Goal: Information Seeking & Learning: Learn about a topic

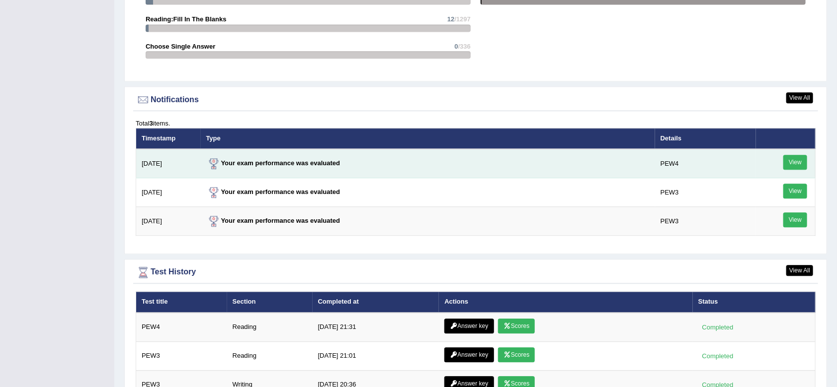
scroll to position [1244, 0]
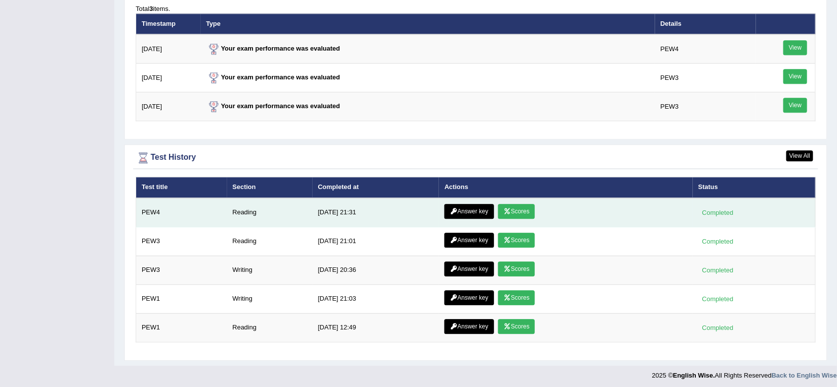
click at [518, 208] on link "Scores" at bounding box center [516, 211] width 37 height 15
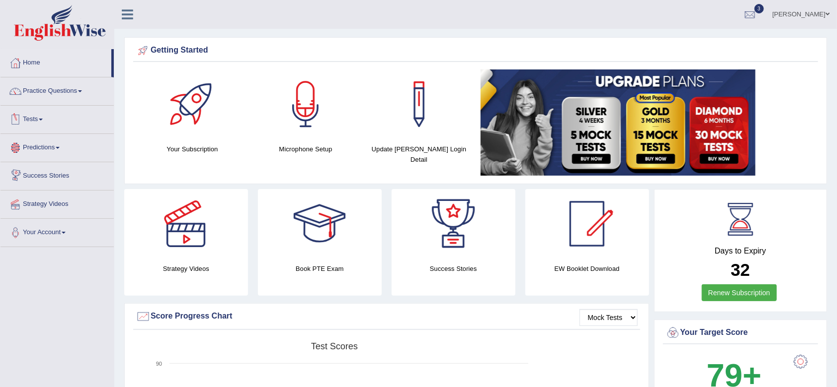
click at [42, 124] on link "Tests" at bounding box center [56, 118] width 113 height 25
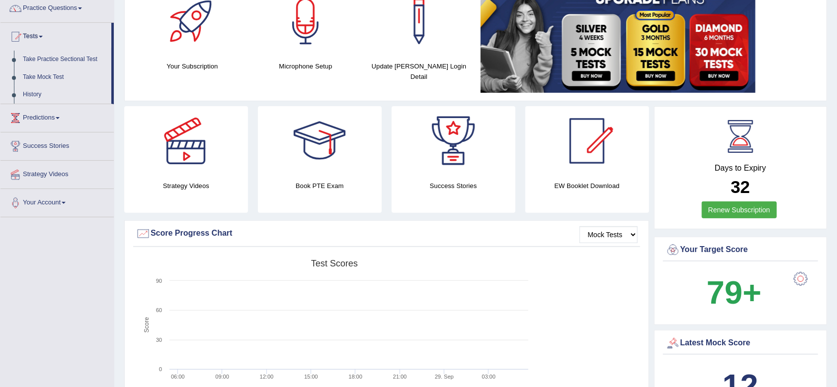
scroll to position [83, 0]
click at [50, 60] on link "Take Practice Sectional Test" at bounding box center [64, 59] width 93 height 18
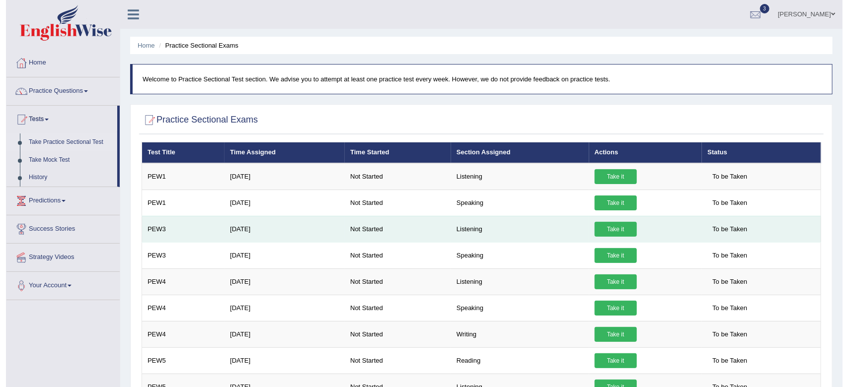
scroll to position [36, 0]
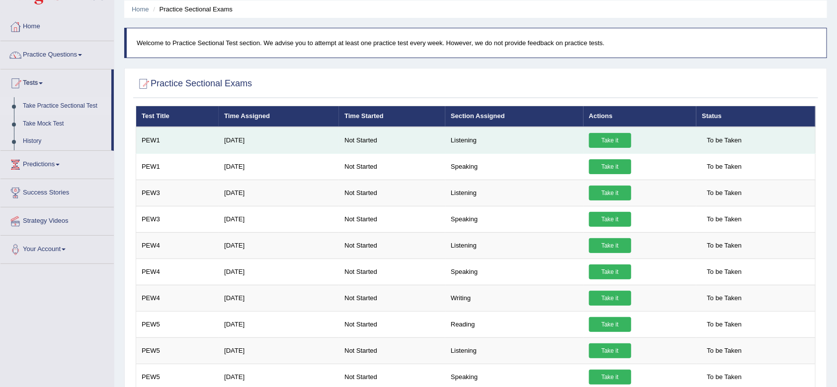
click at [596, 142] on link "Take it" at bounding box center [610, 140] width 42 height 15
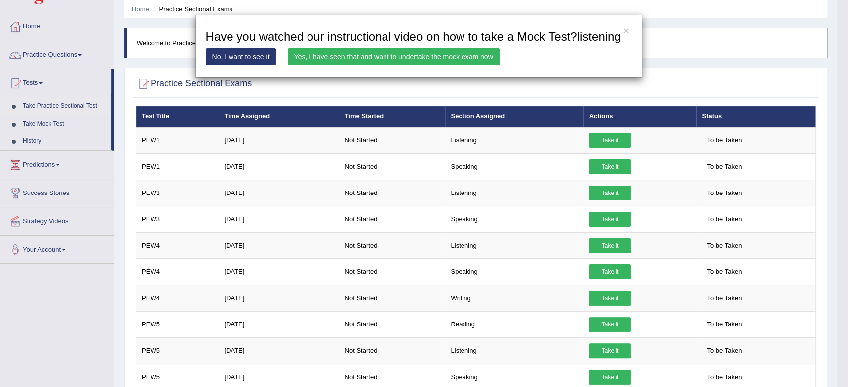
click at [365, 55] on link "Yes, I have seen that and want to undertake the mock exam now" at bounding box center [394, 56] width 212 height 17
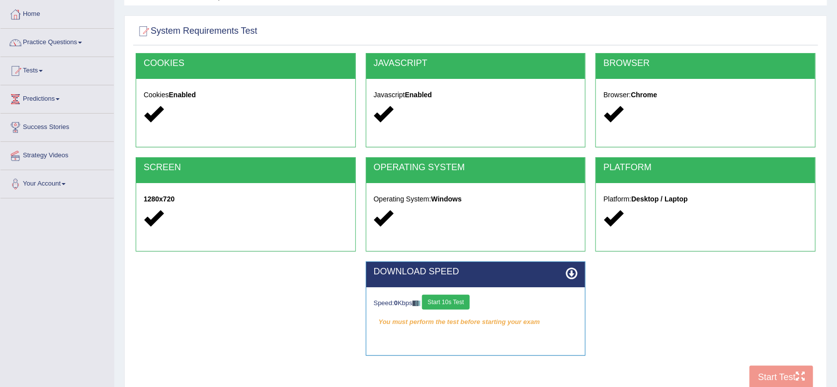
scroll to position [134, 0]
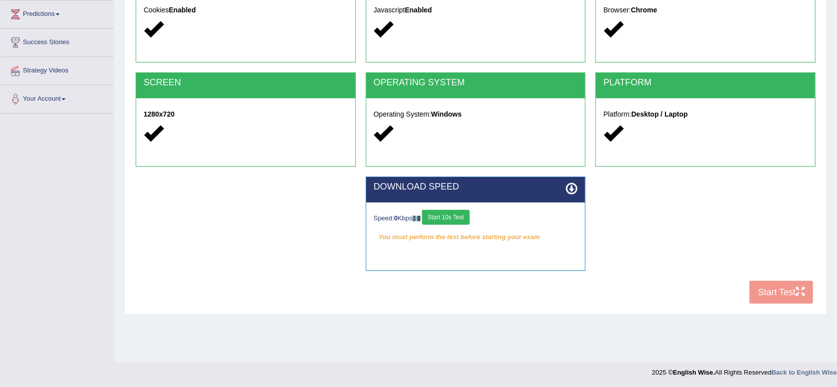
click at [760, 288] on div "COOKIES Cookies Enabled JAVASCRIPT Javascript Enabled BROWSER Browser: Chrome S…" at bounding box center [475, 138] width 685 height 341
click at [771, 295] on div "COOKIES Cookies Enabled JAVASCRIPT Javascript Enabled BROWSER Browser: Chrome S…" at bounding box center [475, 138] width 685 height 341
click at [446, 218] on button "Start 10s Test" at bounding box center [445, 217] width 47 height 15
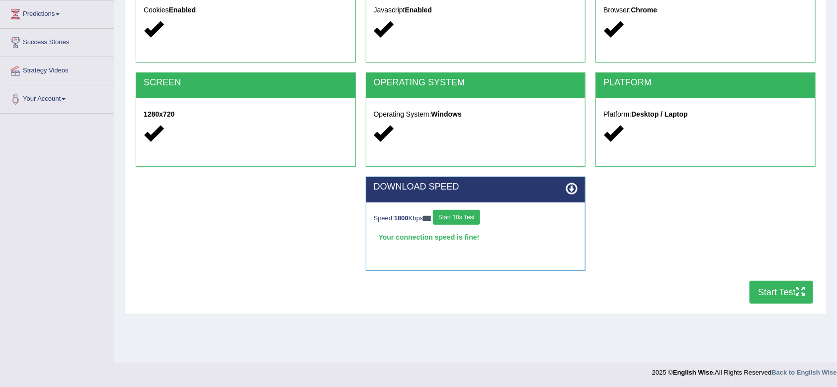
click at [765, 291] on button "Start Test" at bounding box center [781, 292] width 64 height 23
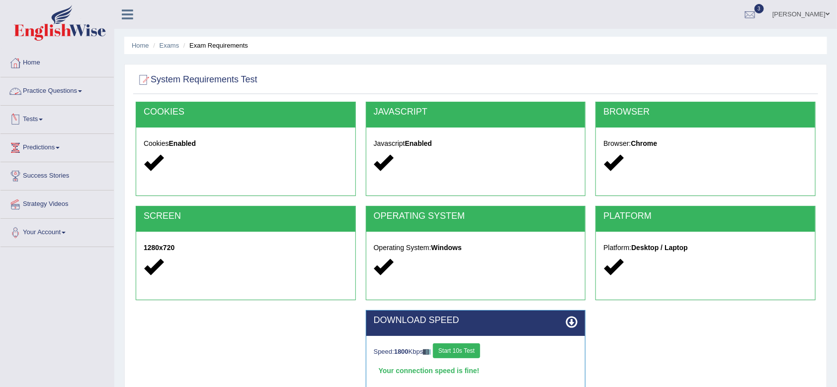
click at [44, 117] on link "Tests" at bounding box center [56, 118] width 113 height 25
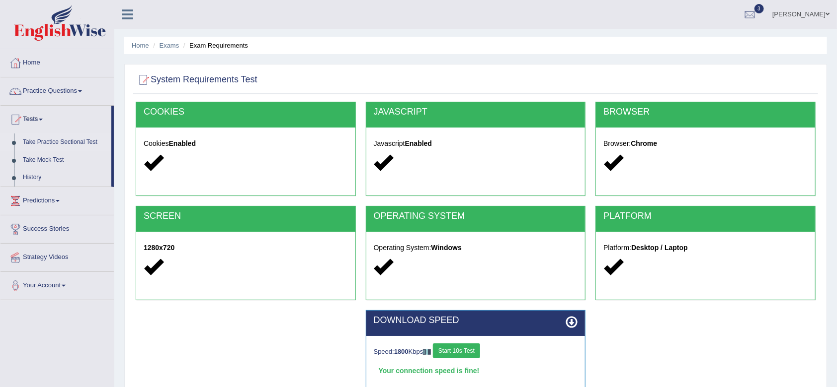
click at [58, 143] on link "Take Practice Sectional Test" at bounding box center [64, 143] width 93 height 18
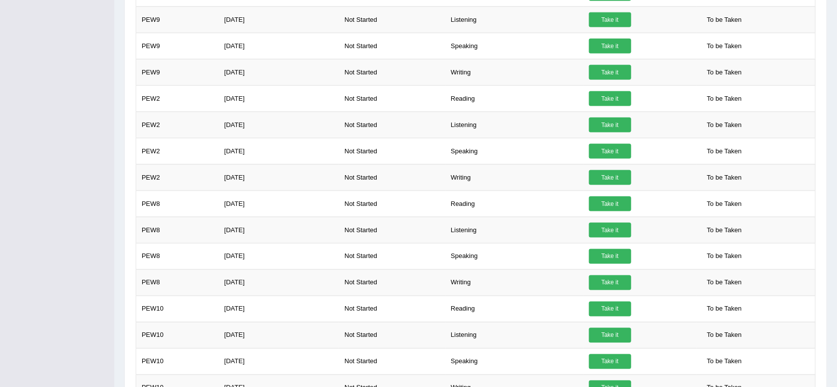
scroll to position [688, 0]
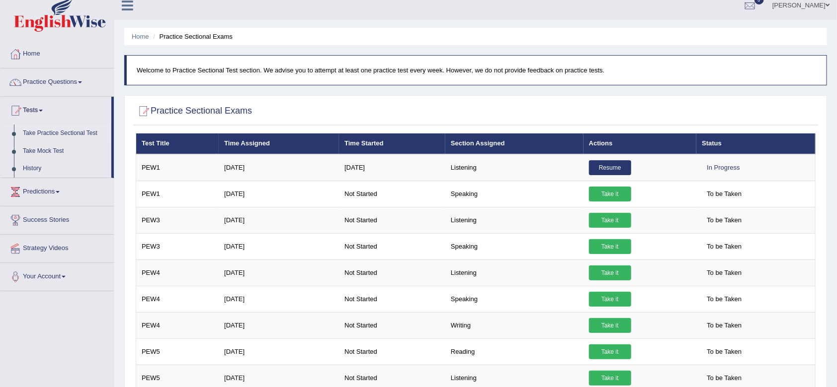
scroll to position [0, 0]
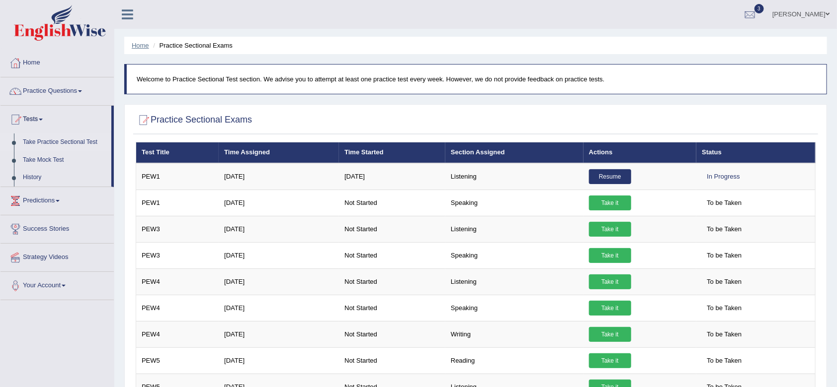
click at [143, 43] on link "Home" at bounding box center [140, 45] width 17 height 7
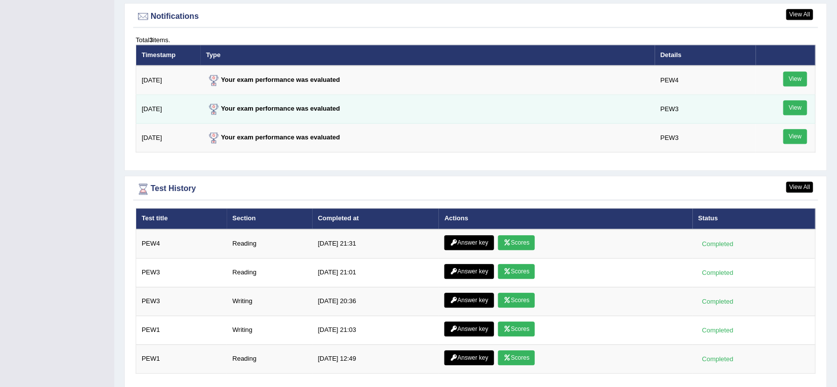
scroll to position [1244, 0]
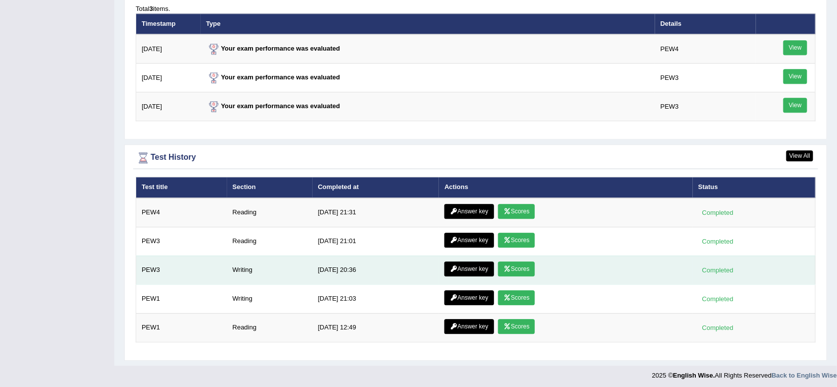
click at [507, 266] on icon at bounding box center [506, 269] width 7 height 6
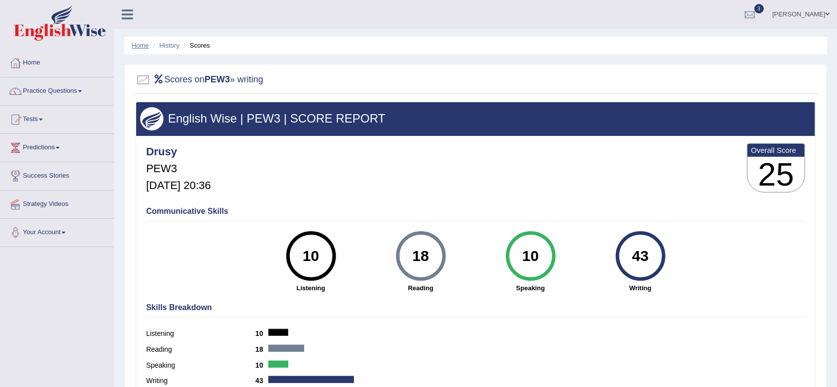
click at [143, 45] on link "Home" at bounding box center [140, 45] width 17 height 7
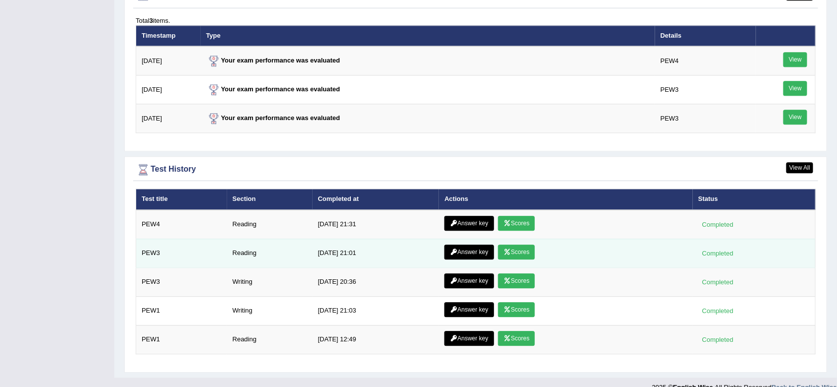
scroll to position [1244, 0]
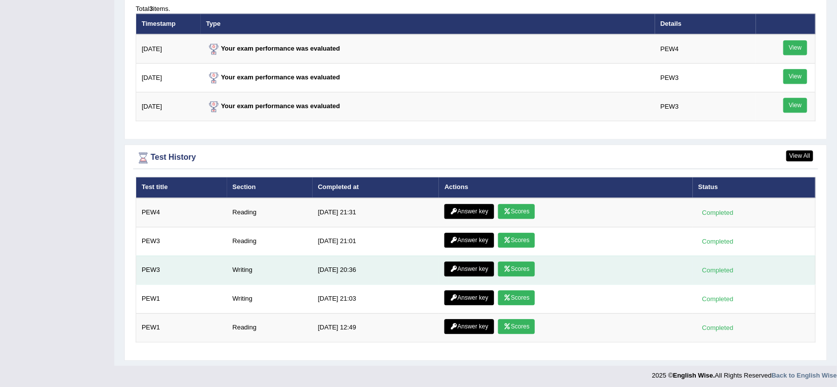
click at [464, 264] on link "Answer key" at bounding box center [468, 269] width 49 height 15
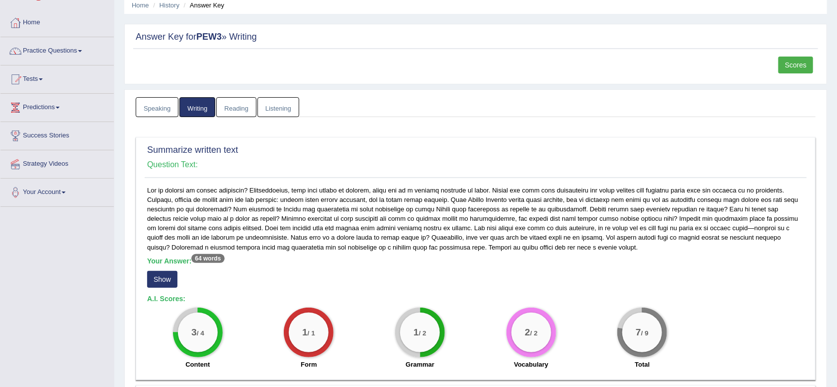
scroll to position [132, 0]
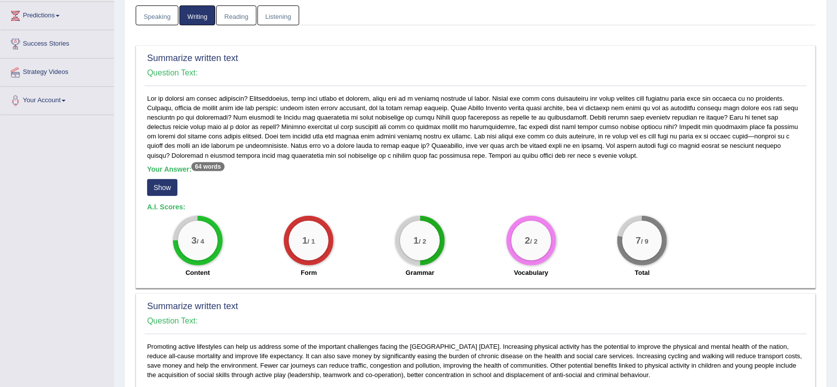
click at [160, 188] on button "Show" at bounding box center [162, 187] width 30 height 17
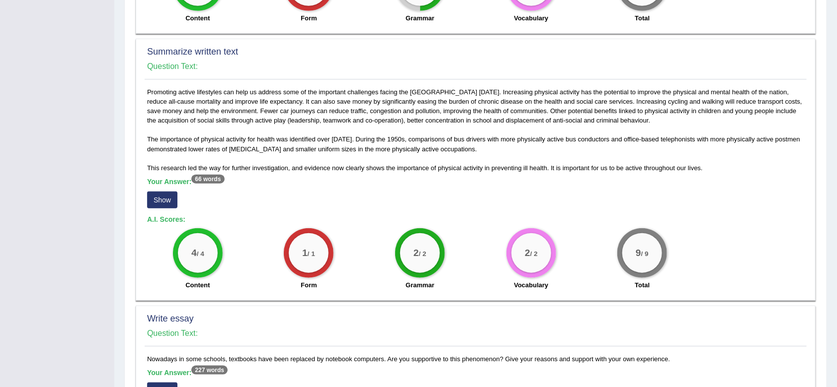
scroll to position [452, 0]
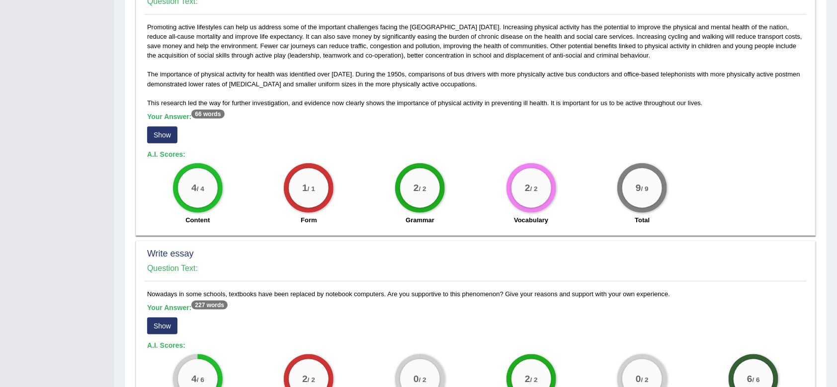
click at [163, 264] on h4 "Question Text:" at bounding box center [475, 268] width 657 height 9
click at [164, 133] on button "Show" at bounding box center [162, 135] width 30 height 17
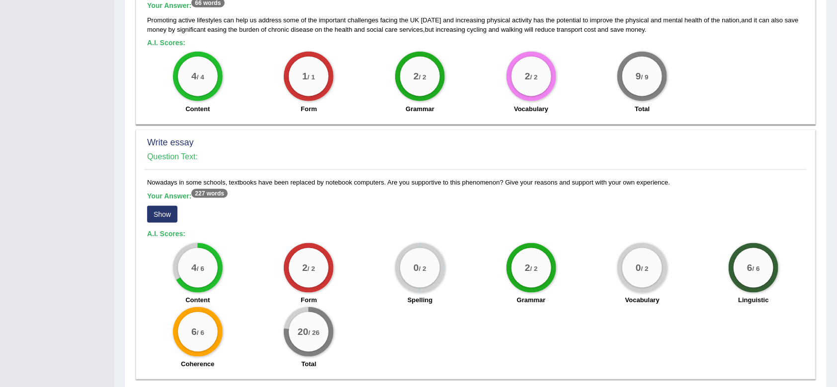
scroll to position [601, 0]
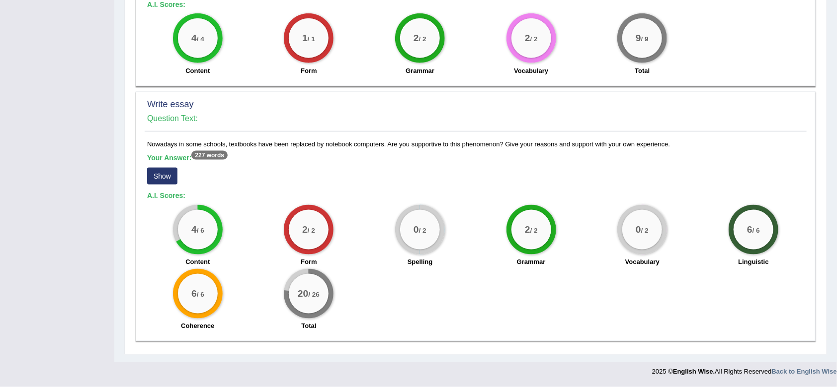
click at [160, 174] on button "Show" at bounding box center [162, 176] width 30 height 17
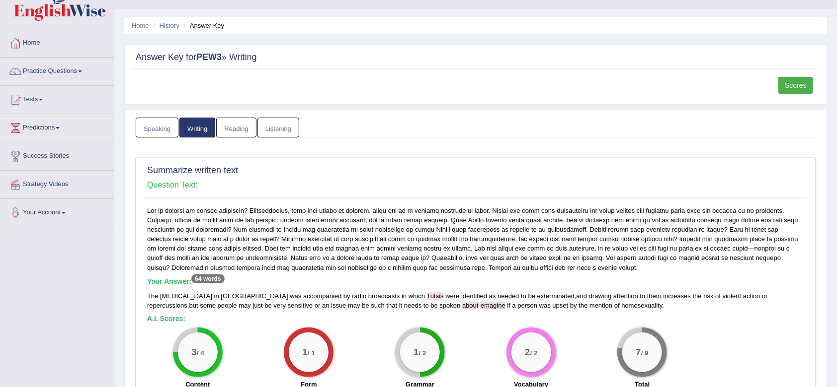
scroll to position [0, 0]
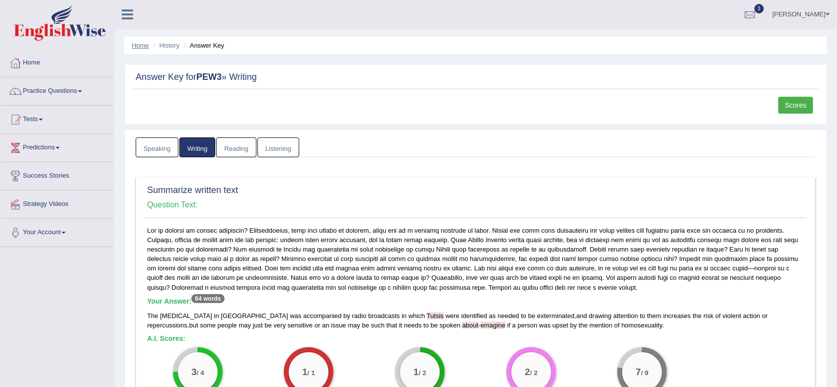
click at [134, 43] on link "Home" at bounding box center [140, 45] width 17 height 7
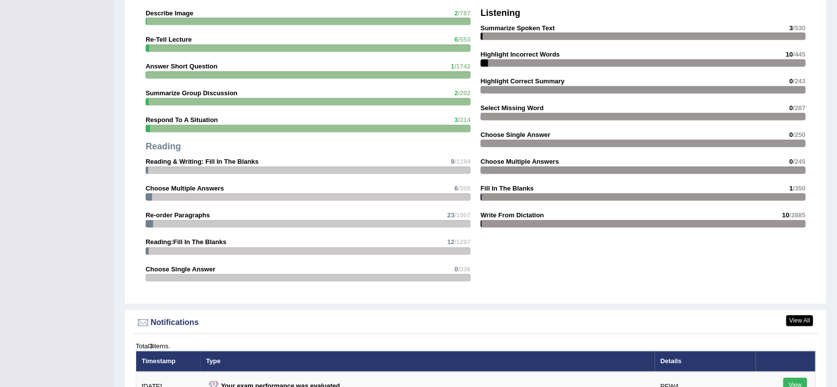
scroll to position [1244, 0]
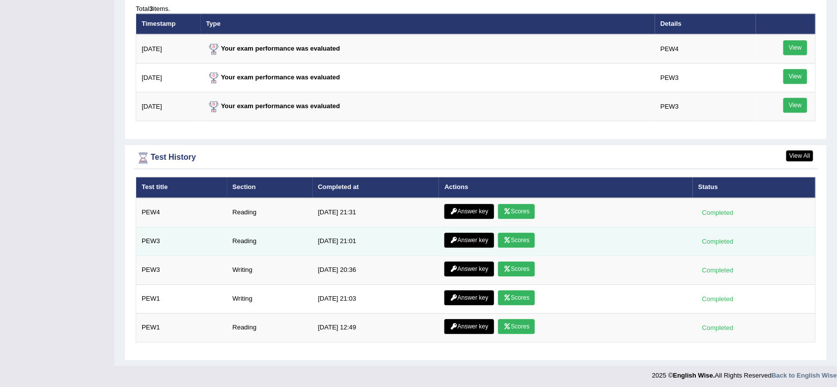
click at [507, 237] on icon at bounding box center [506, 240] width 7 height 6
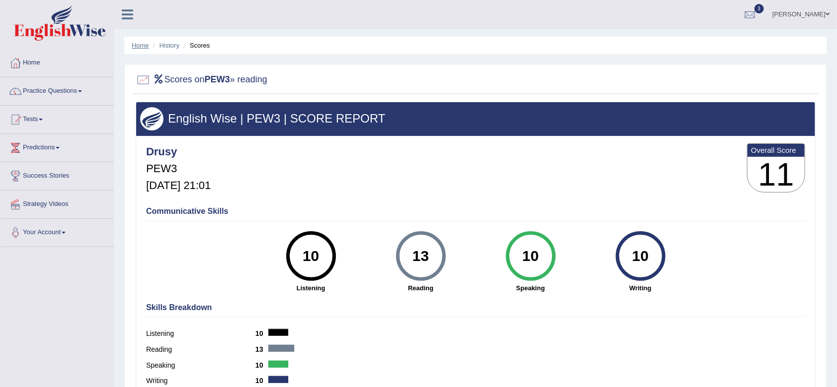
click at [140, 43] on link "Home" at bounding box center [140, 45] width 17 height 7
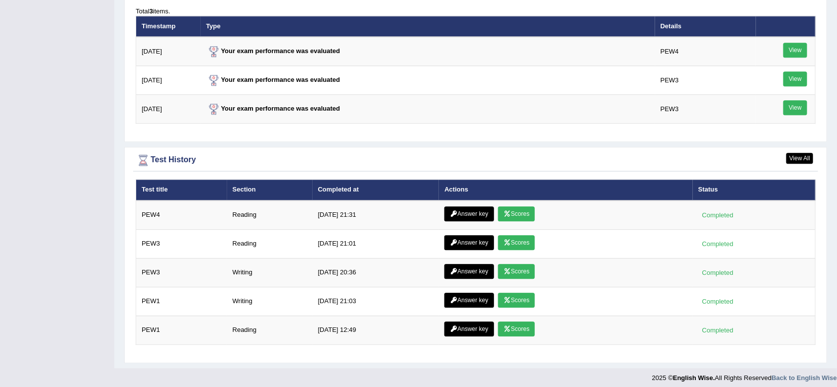
scroll to position [1244, 0]
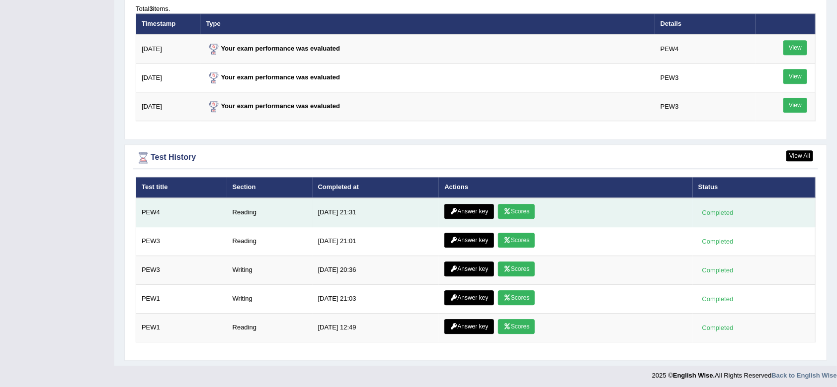
click at [518, 205] on link "Scores" at bounding box center [516, 211] width 37 height 15
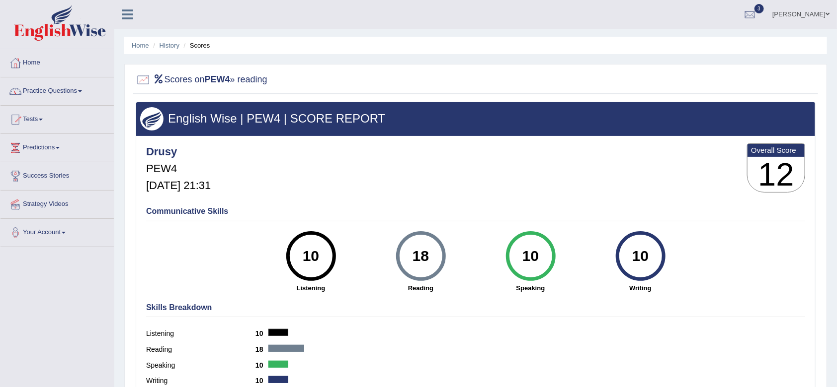
click at [74, 92] on link "Practice Questions" at bounding box center [56, 89] width 113 height 25
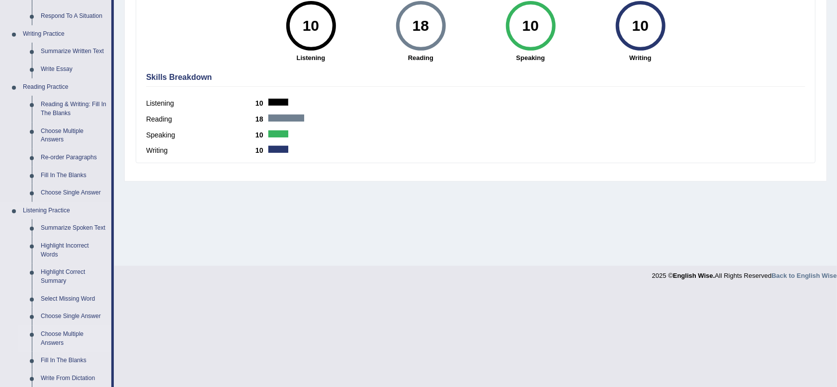
scroll to position [229, 0]
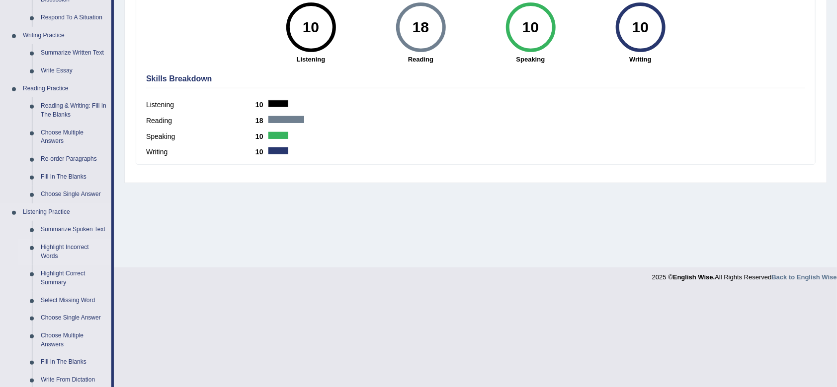
click at [61, 245] on link "Highlight Incorrect Words" at bounding box center [73, 252] width 75 height 26
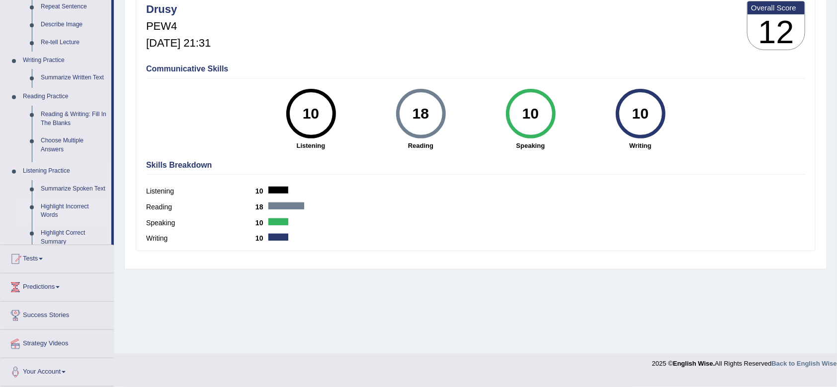
scroll to position [134, 0]
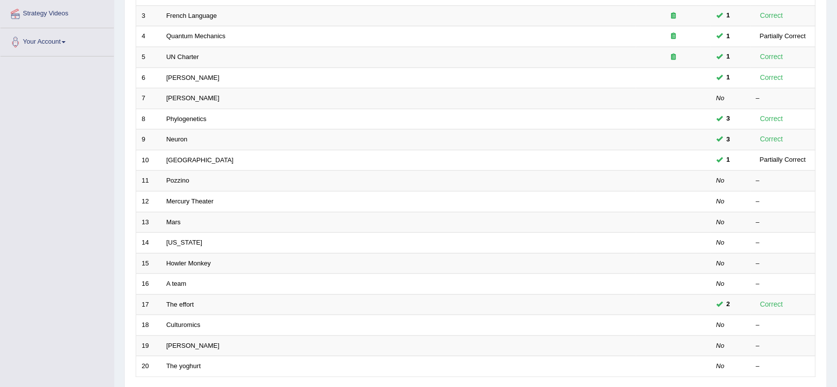
scroll to position [269, 0]
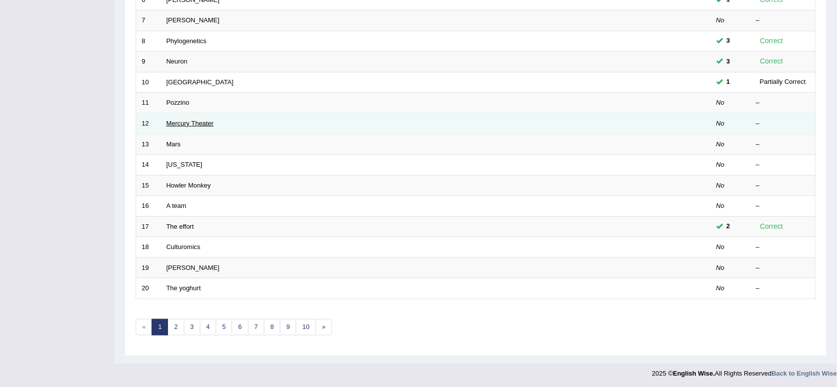
click at [187, 122] on link "Mercury Theater" at bounding box center [189, 123] width 47 height 7
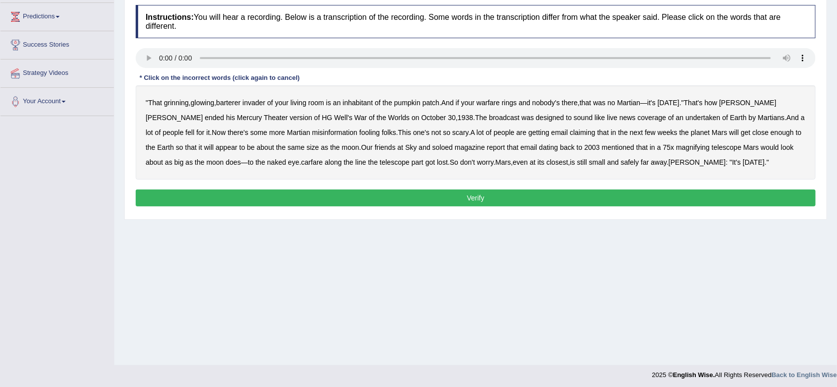
scroll to position [132, 0]
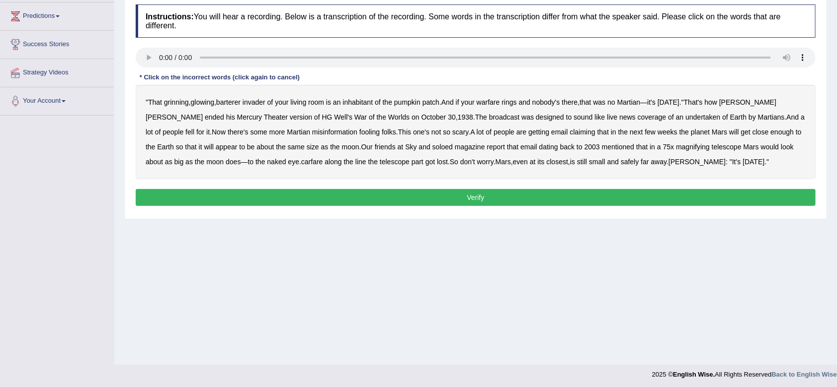
click at [234, 103] on b "barterer" at bounding box center [228, 102] width 24 height 8
click at [619, 119] on b "news" at bounding box center [627, 117] width 16 height 8
click at [432, 144] on b "soloed" at bounding box center [442, 147] width 20 height 8
click at [301, 164] on b "carfare" at bounding box center [312, 162] width 22 height 8
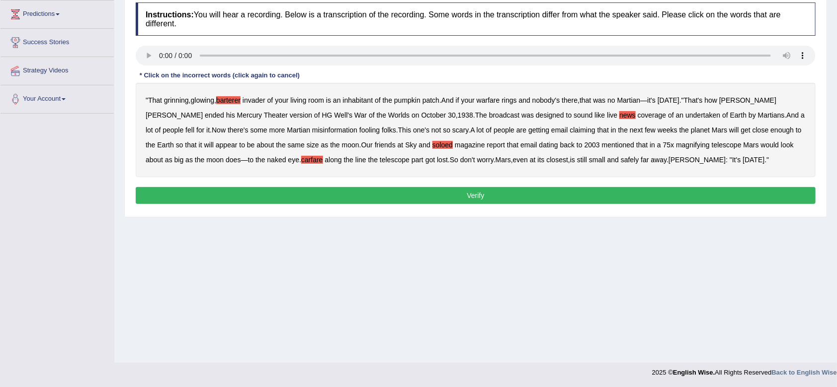
click at [619, 117] on b "news" at bounding box center [627, 115] width 16 height 8
click at [486, 195] on button "Verify" at bounding box center [476, 195] width 680 height 17
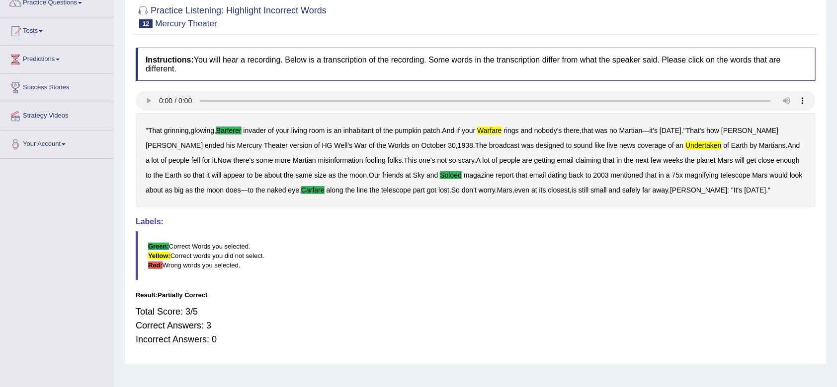
scroll to position [0, 0]
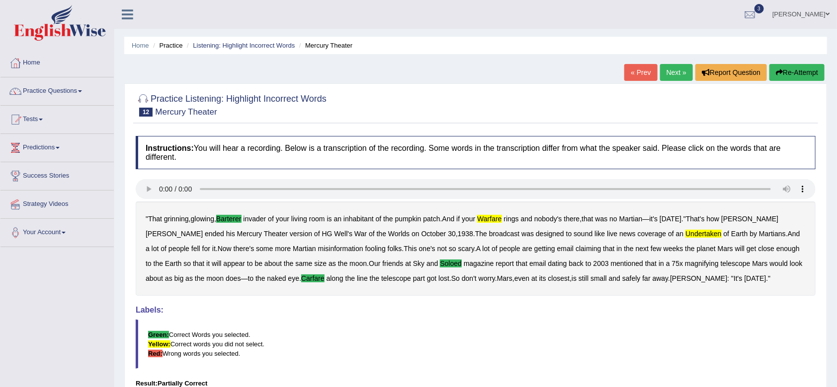
click at [670, 74] on link "Next »" at bounding box center [676, 72] width 33 height 17
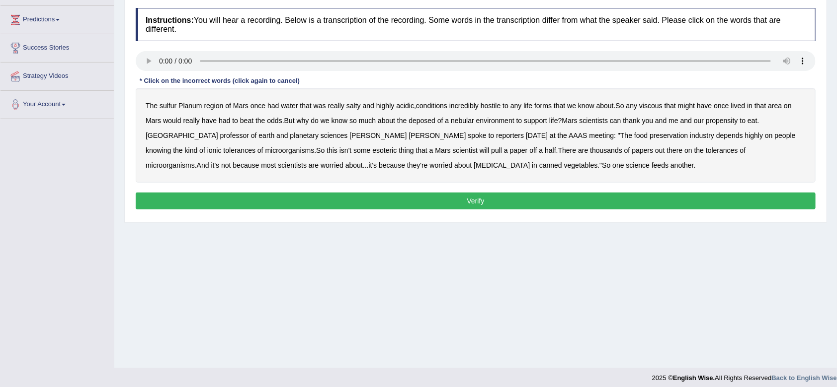
scroll to position [129, 0]
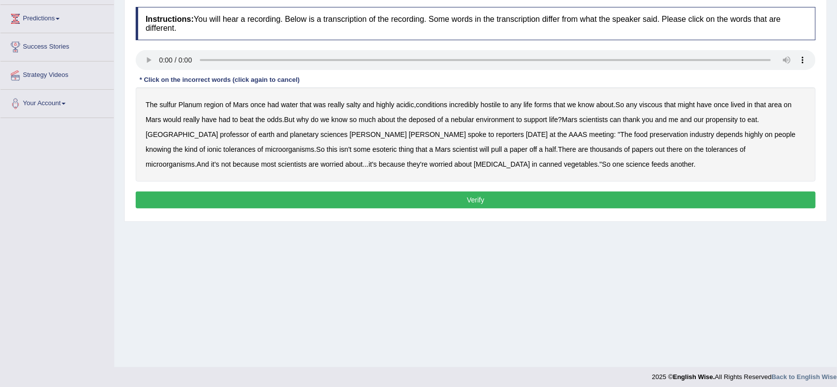
click at [162, 105] on b "sulfur" at bounding box center [167, 105] width 17 height 8
click at [648, 102] on b "viscous" at bounding box center [650, 105] width 23 height 8
click at [419, 122] on b "deposed" at bounding box center [421, 120] width 27 height 8
click at [463, 118] on b "nebular" at bounding box center [462, 120] width 23 height 8
click at [400, 195] on button "Verify" at bounding box center [476, 200] width 680 height 17
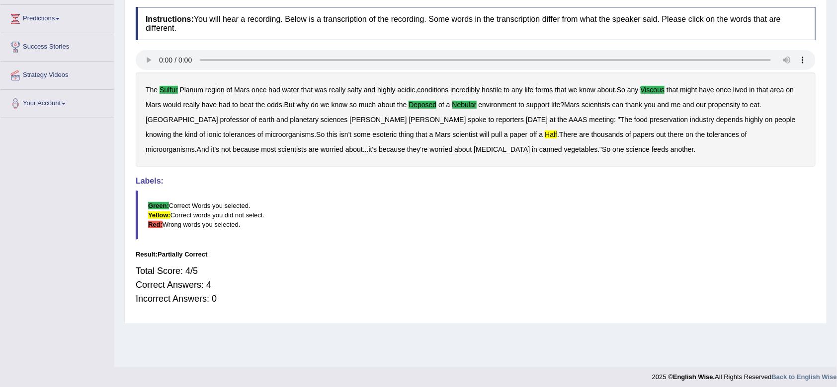
click at [435, 89] on b "conditions" at bounding box center [432, 90] width 31 height 8
click at [435, 92] on b "conditions" at bounding box center [432, 90] width 31 height 8
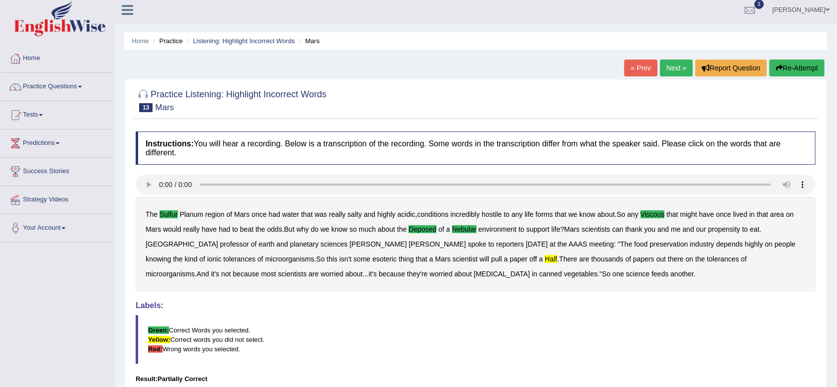
scroll to position [0, 0]
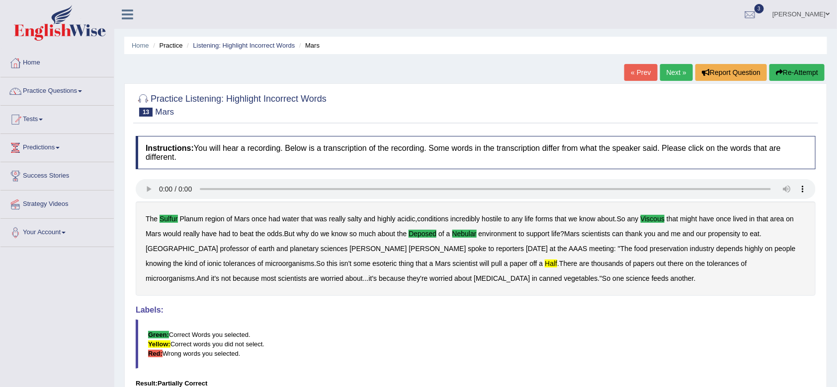
click at [678, 74] on link "Next »" at bounding box center [676, 72] width 33 height 17
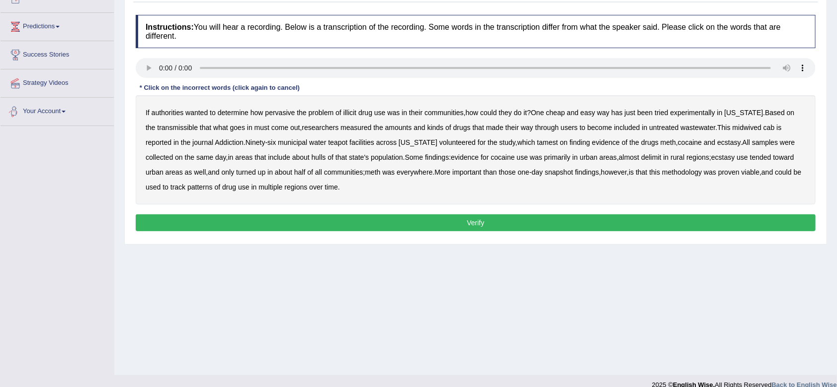
scroll to position [134, 0]
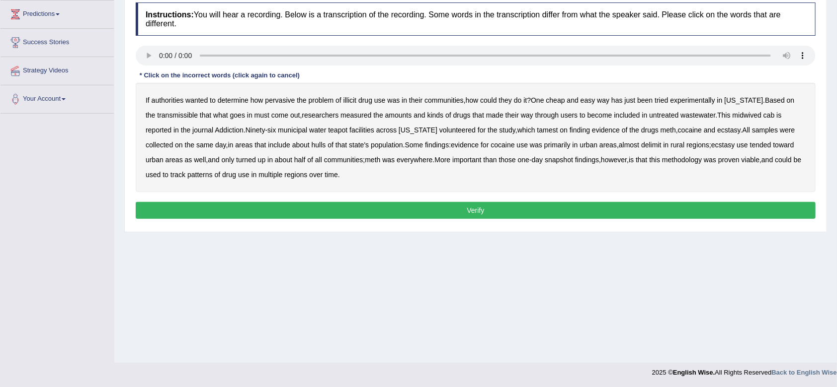
click at [736, 101] on b "[US_STATE]" at bounding box center [743, 100] width 39 height 8
click at [739, 115] on b "midwived" at bounding box center [746, 115] width 29 height 8
click at [377, 287] on div "Home Practice Listening: Highlight Incorrect Words [US_STATE] « Prev Next » Rep…" at bounding box center [475, 114] width 722 height 497
click at [743, 98] on b "[US_STATE]" at bounding box center [743, 100] width 39 height 8
click at [423, 282] on div "Home Practice Listening: Highlight Incorrect Words [US_STATE] « Prev Next » Rep…" at bounding box center [475, 114] width 722 height 497
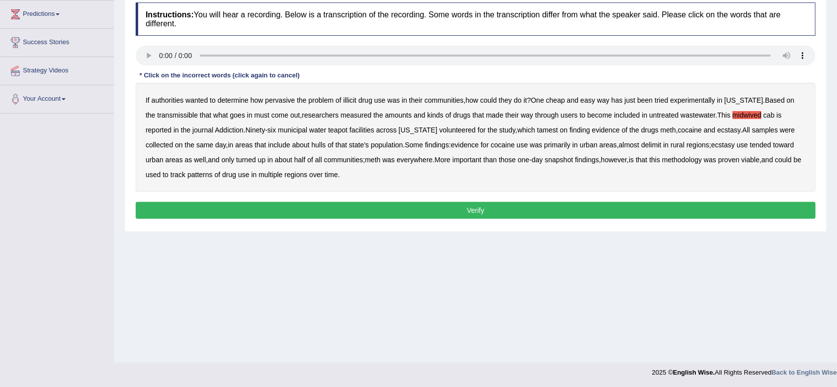
click at [232, 100] on b "determine" at bounding box center [233, 100] width 31 height 8
click at [228, 101] on b "determine" at bounding box center [233, 100] width 31 height 8
click at [161, 113] on b "transmissible" at bounding box center [177, 115] width 41 height 8
click at [763, 113] on b "cab" at bounding box center [768, 115] width 11 height 8
click at [678, 131] on b "cocaine" at bounding box center [690, 130] width 24 height 8
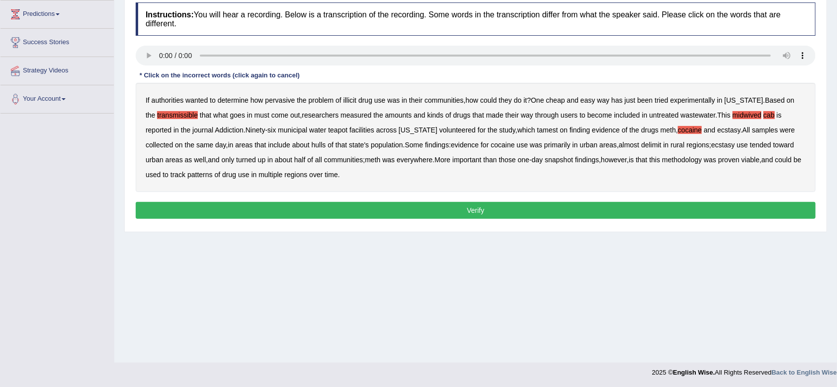
click at [641, 146] on b "delimit" at bounding box center [651, 145] width 20 height 8
click at [461, 208] on button "Verify" at bounding box center [476, 210] width 680 height 17
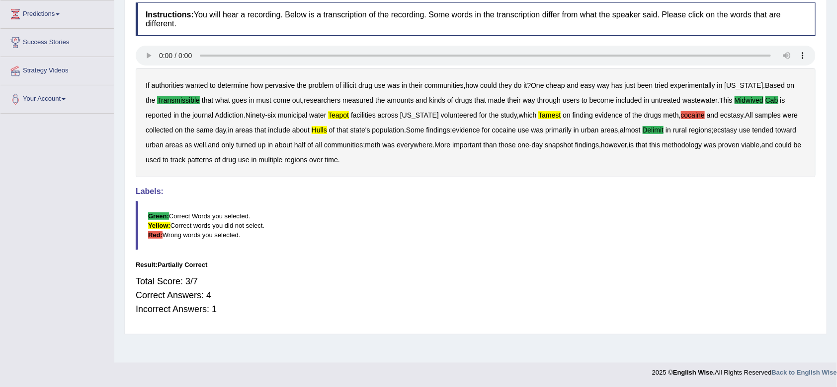
scroll to position [0, 0]
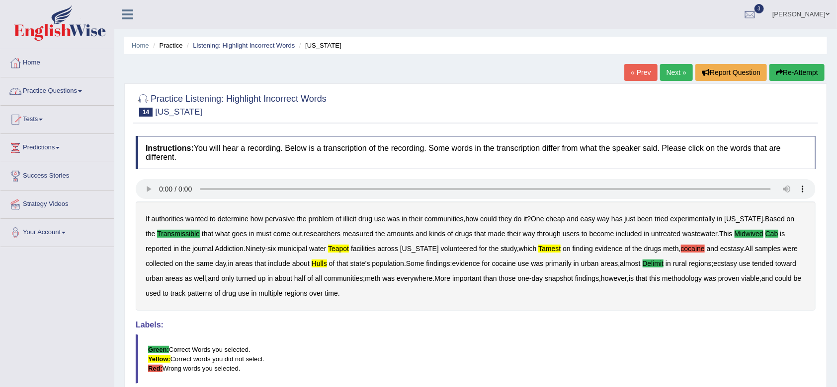
click at [64, 91] on link "Practice Questions" at bounding box center [56, 89] width 113 height 25
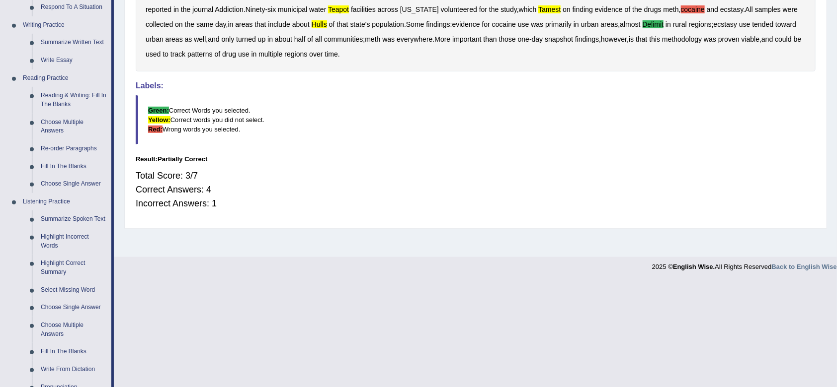
scroll to position [390, 0]
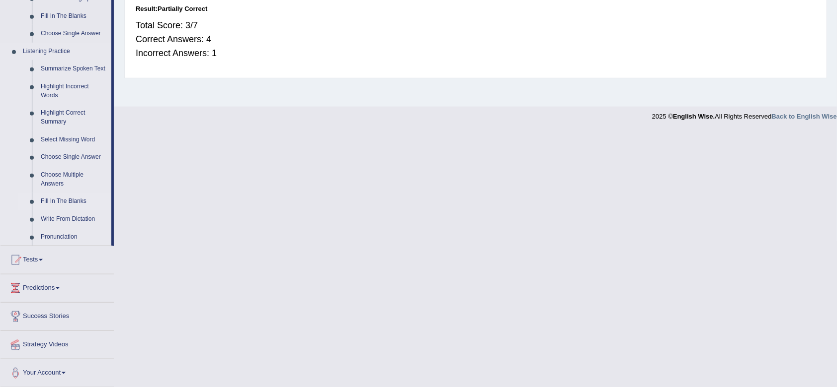
click at [69, 198] on link "Fill In The Blanks" at bounding box center [73, 202] width 75 height 18
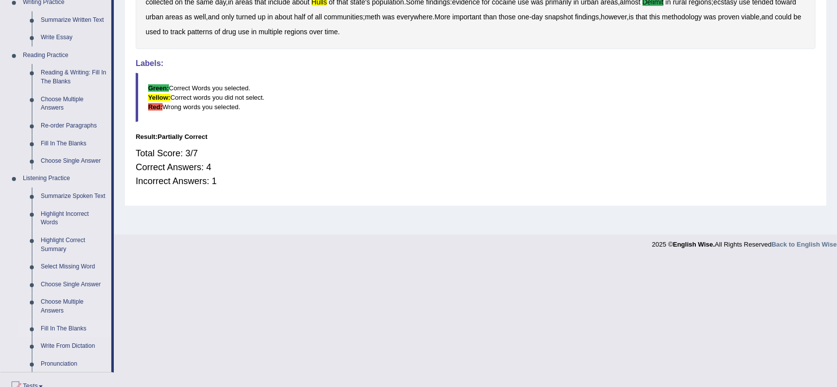
scroll to position [134, 0]
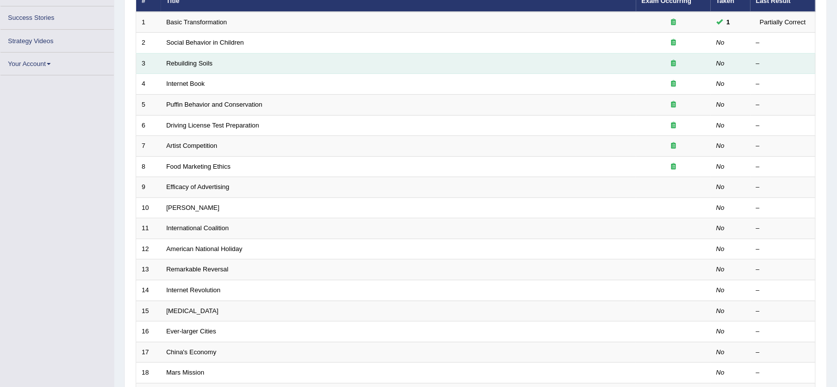
scroll to position [150, 0]
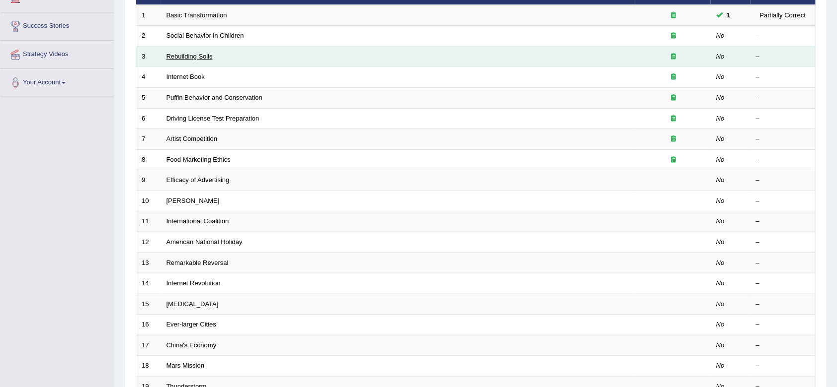
click at [180, 57] on link "Rebuilding Soils" at bounding box center [189, 56] width 46 height 7
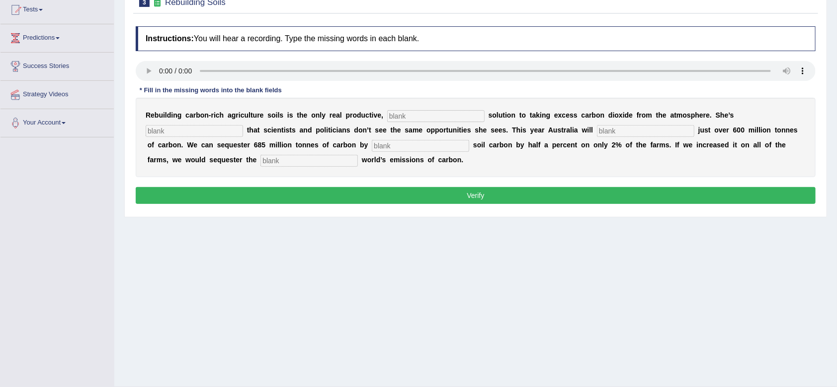
scroll to position [116, 0]
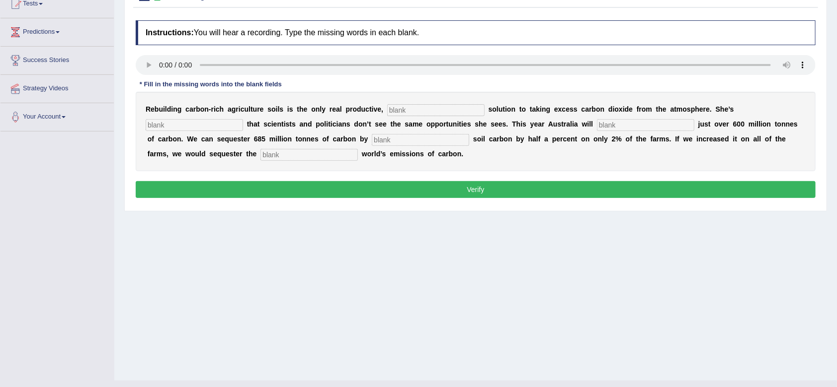
click at [404, 113] on input "text" at bounding box center [435, 110] width 97 height 12
type input "permenant"
click at [183, 128] on input "text" at bounding box center [194, 125] width 97 height 12
type input "fastracted"
click at [615, 128] on input "text" at bounding box center [645, 125] width 97 height 12
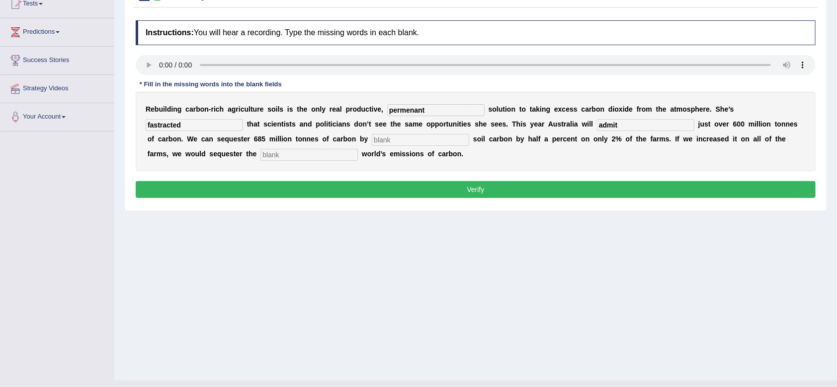
type input "admit"
click at [395, 142] on input "text" at bounding box center [420, 140] width 97 height 12
type input "increasing"
click at [318, 153] on input "text" at bounding box center [308, 155] width 97 height 12
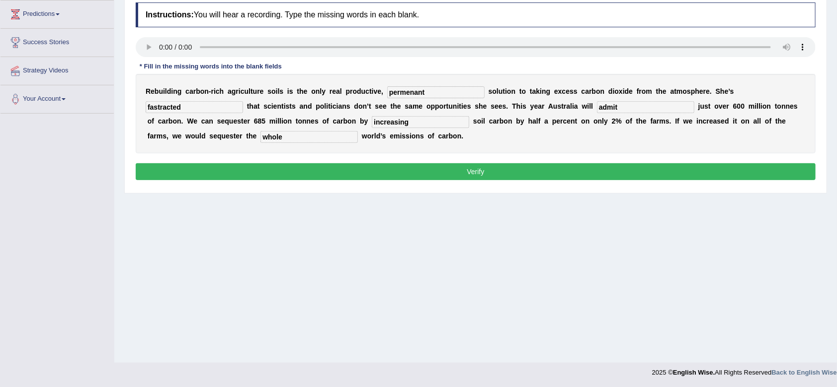
type input "whole"
click at [432, 170] on button "Verify" at bounding box center [476, 171] width 680 height 17
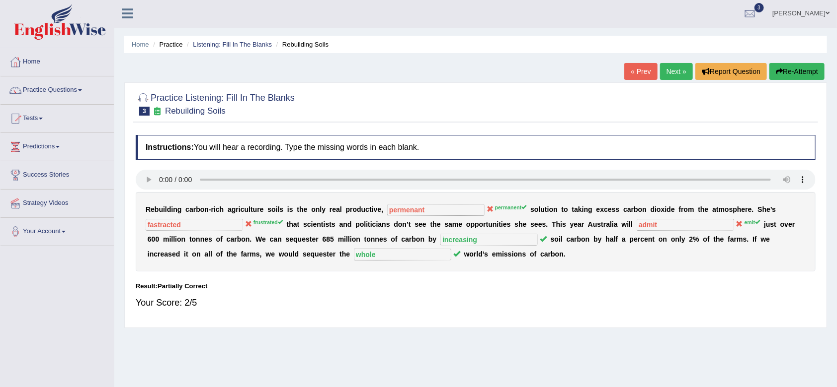
scroll to position [0, 0]
